Goal: Information Seeking & Learning: Learn about a topic

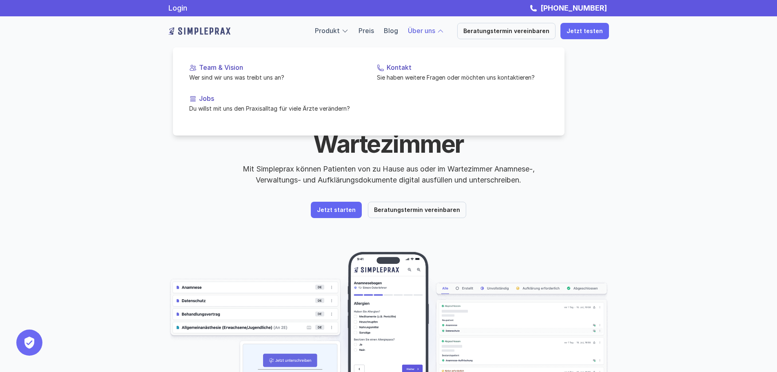
click at [431, 36] on div at bounding box center [368, 81] width 391 height 110
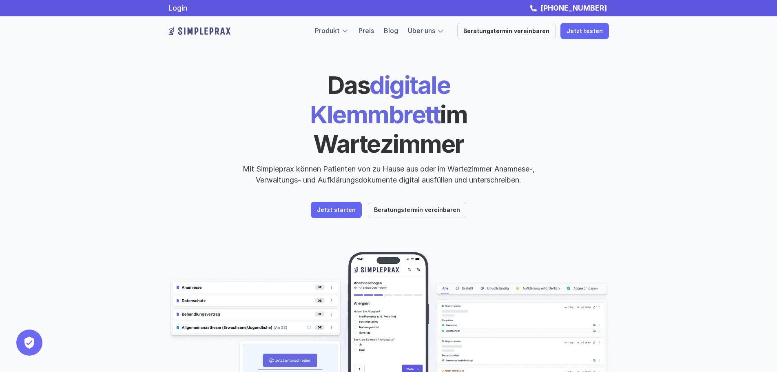
click at [588, 94] on div "Das digitale Klemmbrett im Wartezimmer Mit Simpleprax können Patienten von zu H…" at bounding box center [388, 127] width 440 height 115
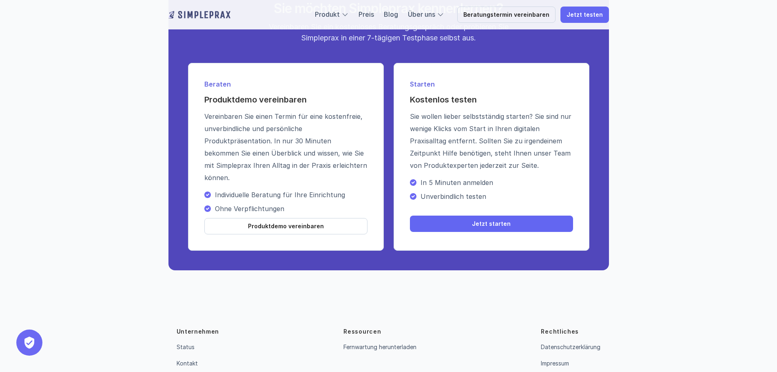
scroll to position [2937, 0]
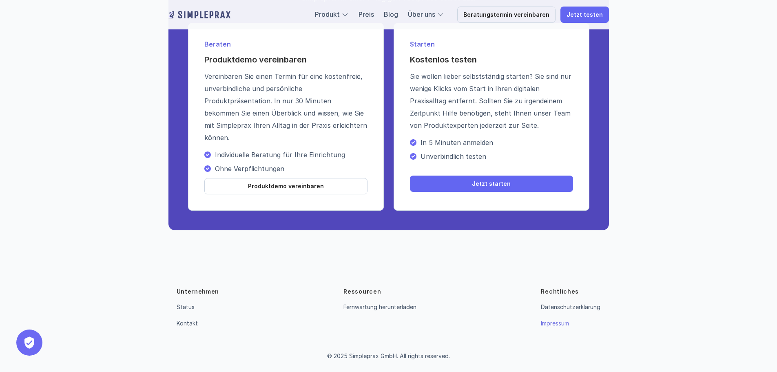
click at [544, 323] on link "Impressum" at bounding box center [555, 322] width 28 height 7
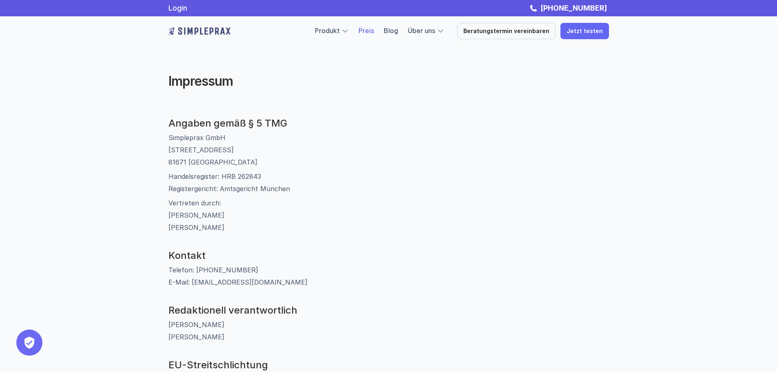
click at [373, 29] on link "Preis" at bounding box center [365, 31] width 15 height 8
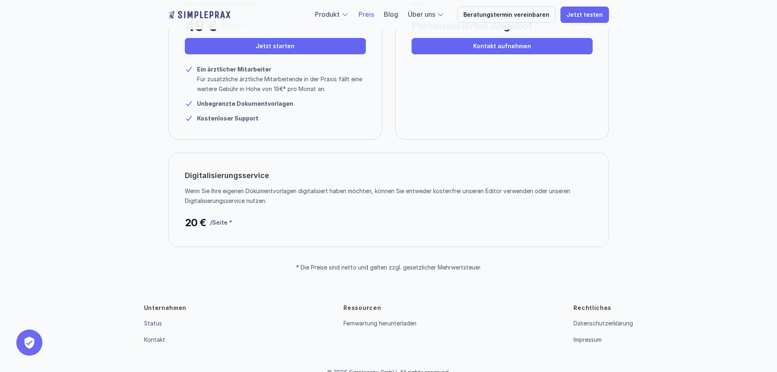
scroll to position [171, 0]
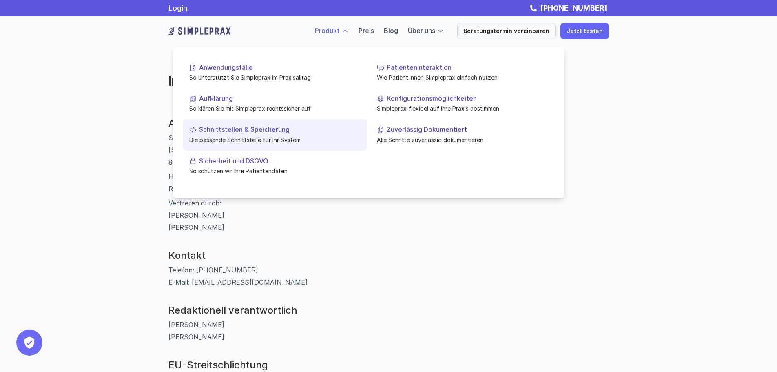
click at [217, 130] on p "Schnittstellen & Speicherung" at bounding box center [279, 130] width 161 height 8
